Goal: Find specific page/section: Find specific page/section

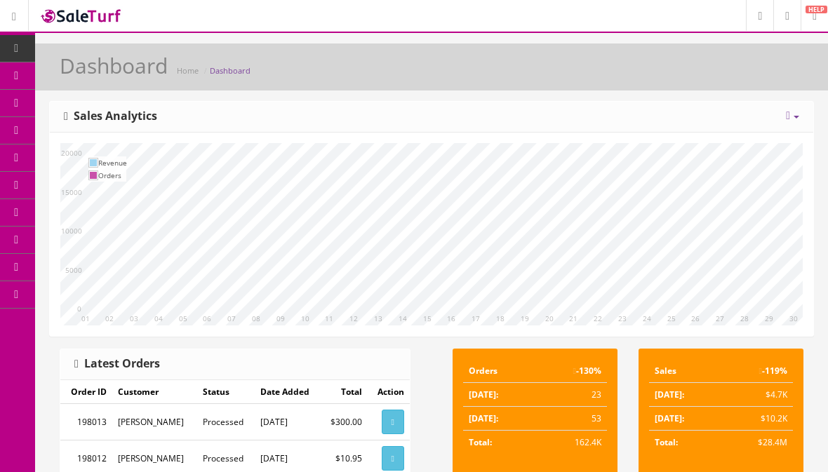
click at [786, 119] on icon at bounding box center [788, 115] width 4 height 11
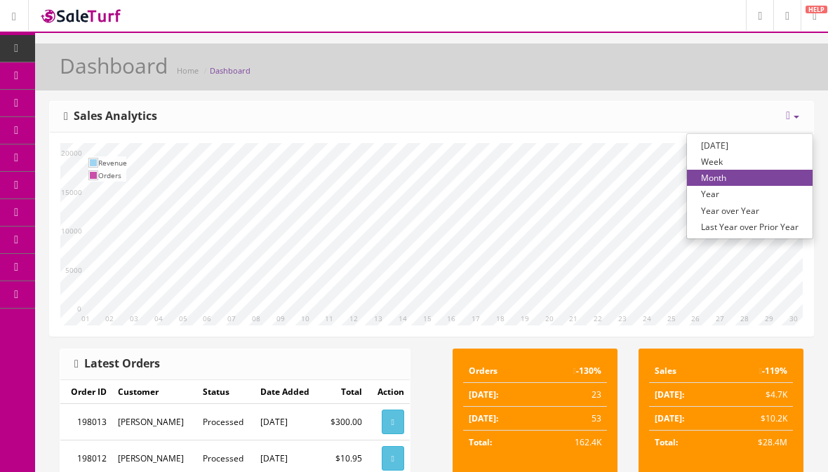
click at [738, 213] on link "Year over Year" at bounding box center [750, 211] width 126 height 16
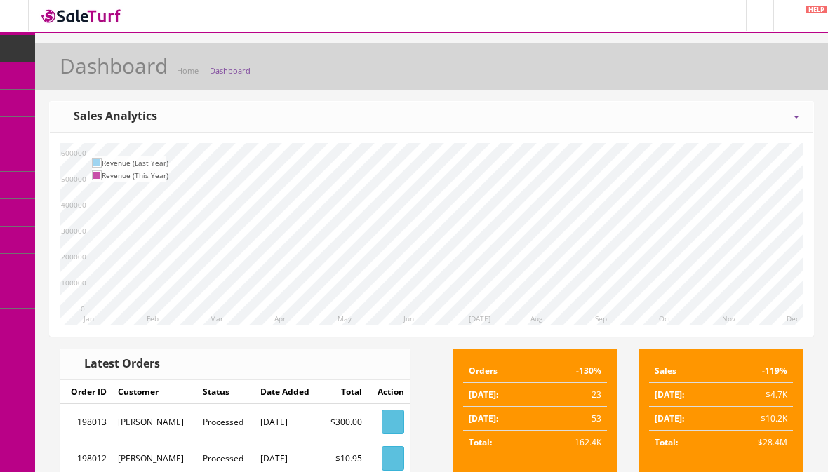
click at [635, 140] on div "Jan Feb Mar Apr May Jun Jul Aug Sep Oct Nov Dec 0 100000 200000 300000 400000 5…" at bounding box center [432, 235] width 764 height 204
click at [118, 74] on span "Products" at bounding box center [101, 75] width 34 height 12
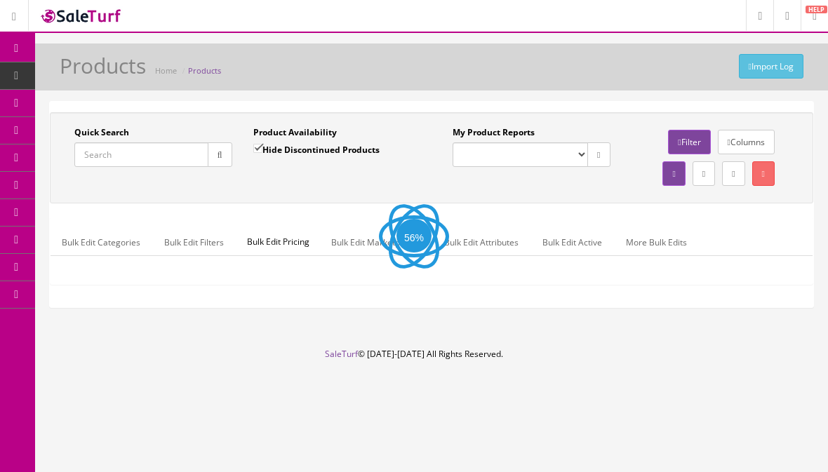
click at [146, 150] on input "Quick Search" at bounding box center [141, 154] width 134 height 25
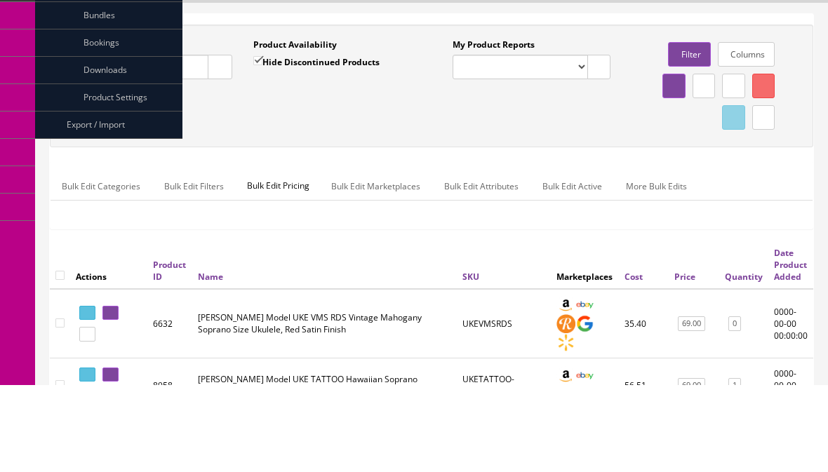
click at [223, 142] on button "button" at bounding box center [220, 154] width 25 height 25
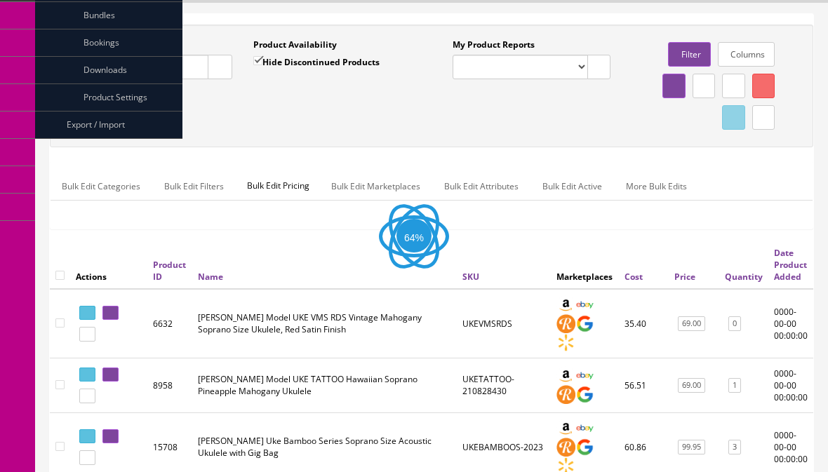
scroll to position [63, 0]
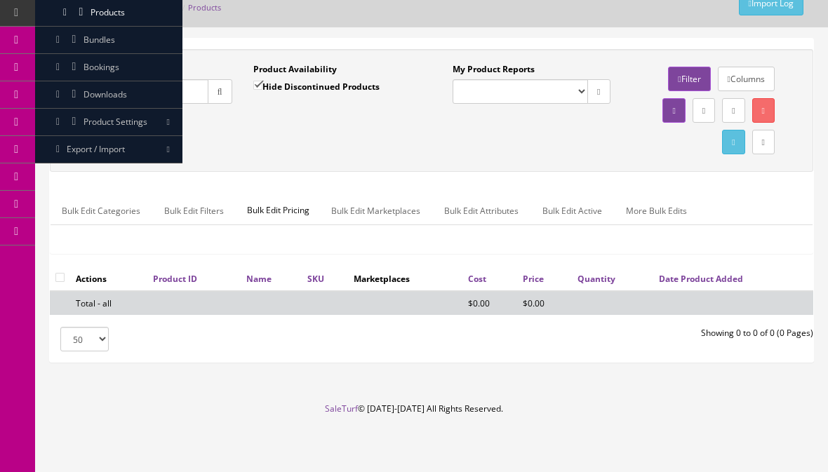
click at [118, 93] on input "Vintnera ii jazzmaster" at bounding box center [141, 91] width 134 height 25
click at [109, 95] on input "Vintnera jazzmaster" at bounding box center [141, 91] width 134 height 25
type input "Vintera jazzmaster"
click at [221, 88] on icon "button" at bounding box center [220, 92] width 5 height 8
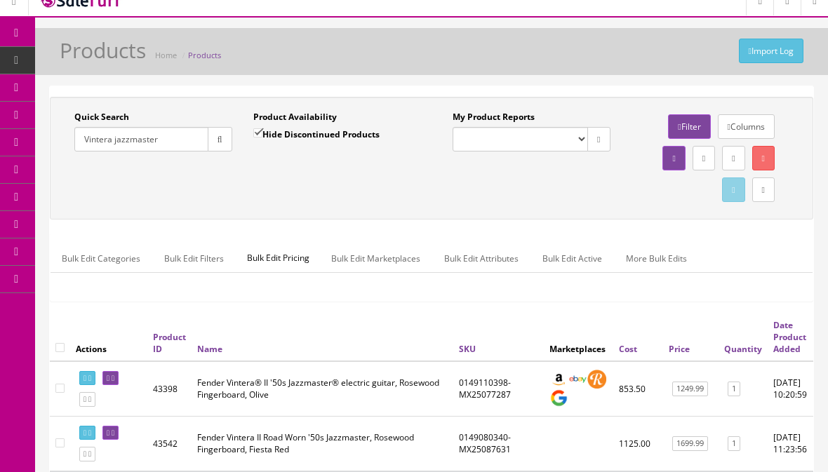
scroll to position [0, 0]
